Goal: Information Seeking & Learning: Learn about a topic

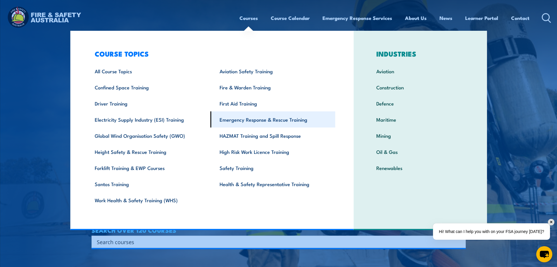
click at [235, 121] on link "Emergency Response & Rescue Training" at bounding box center [273, 119] width 125 height 16
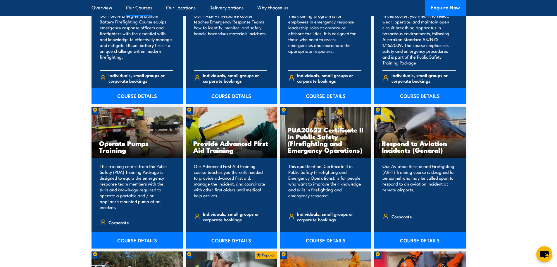
scroll to position [439, 0]
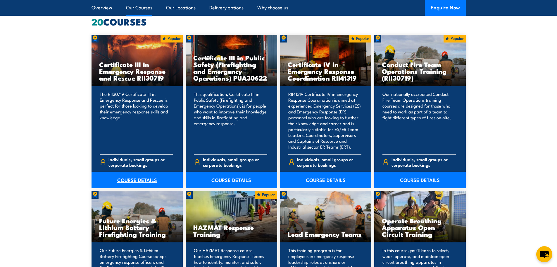
click at [143, 181] on link "COURSE DETAILS" at bounding box center [138, 179] width 92 height 16
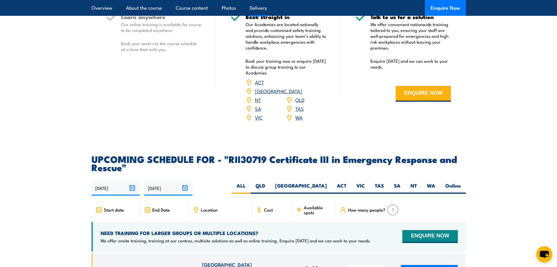
scroll to position [1317, 0]
